Goal: Complete application form: Complete application form

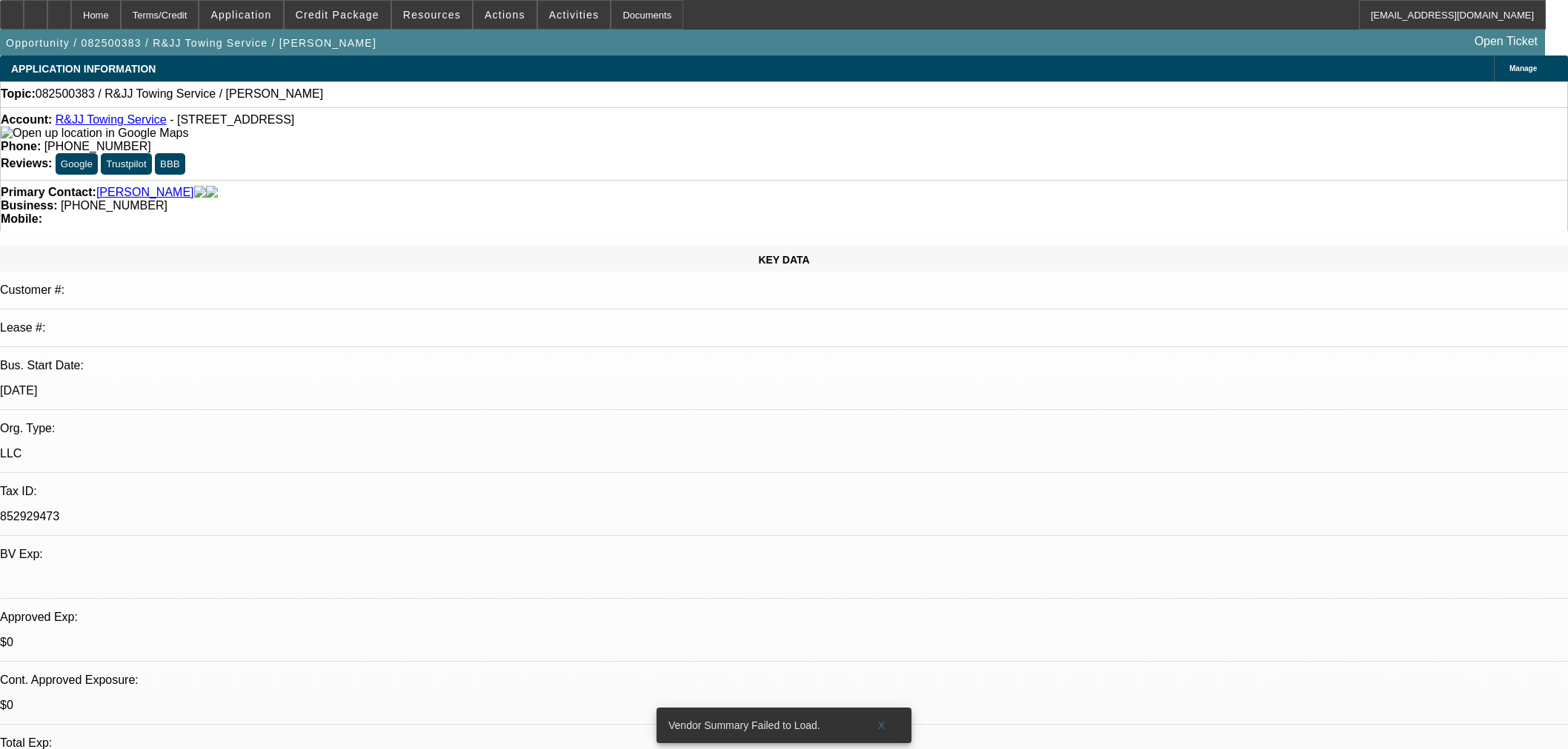
select select "0"
select select "2"
select select "0"
select select "6"
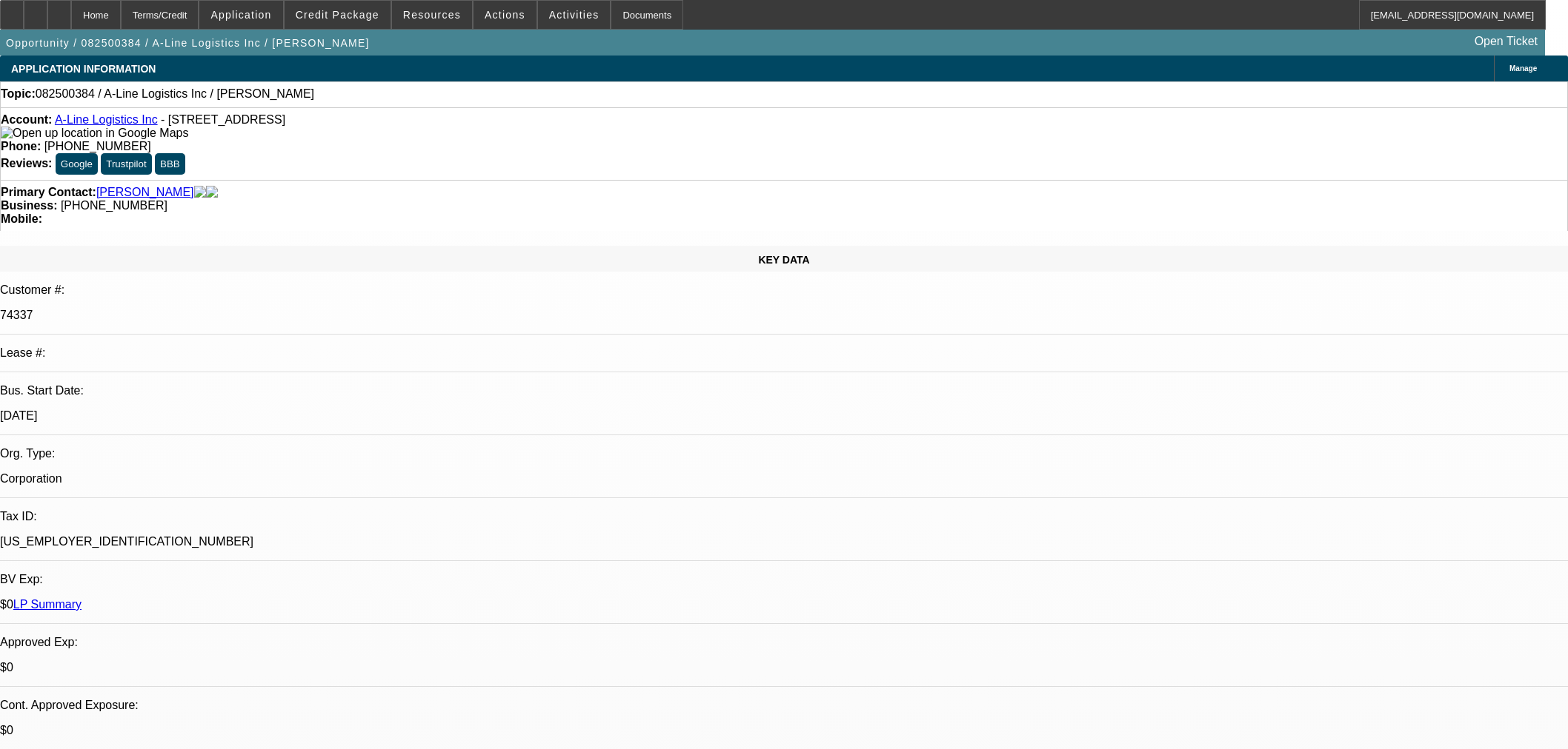
select select "0"
select select "2"
select select "0.1"
select select "4"
